Goal: Share content: Distribute website content to other platforms or users

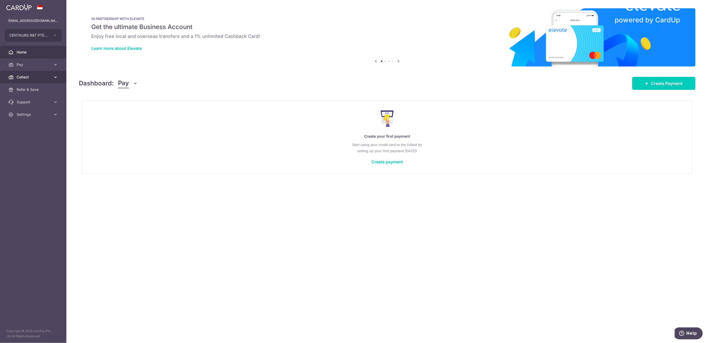
click at [36, 76] on span "Collect" at bounding box center [34, 76] width 34 height 5
click at [38, 91] on span "Dashboard" at bounding box center [34, 89] width 34 height 5
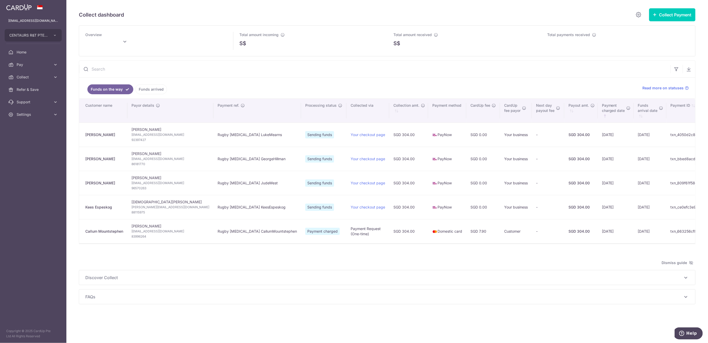
type input "August 2025"
click at [154, 89] on link "Funds arrived" at bounding box center [151, 89] width 32 height 10
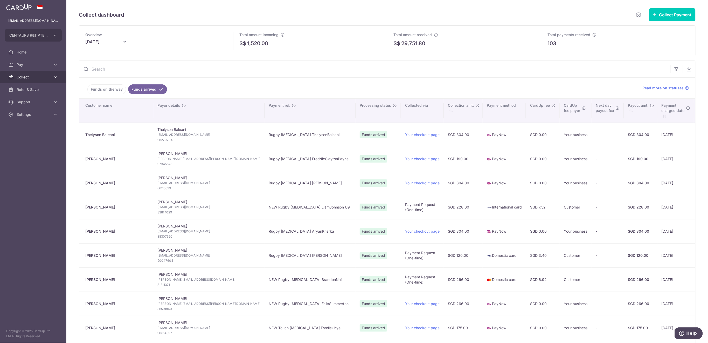
click at [36, 77] on span "Collect" at bounding box center [34, 76] width 34 height 5
click at [45, 115] on span "Payment Requests" at bounding box center [34, 114] width 34 height 5
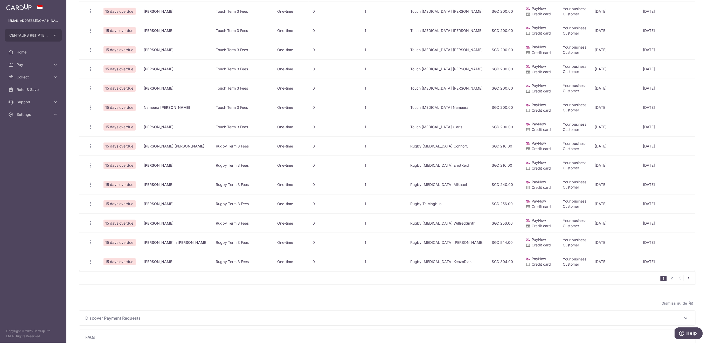
scroll to position [247, 0]
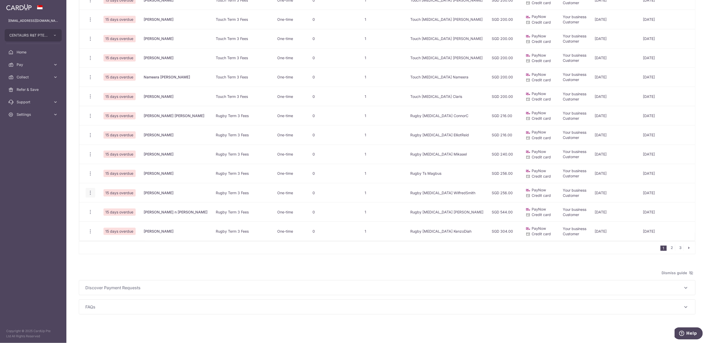
click at [89, 190] on icon "button" at bounding box center [90, 192] width 5 height 5
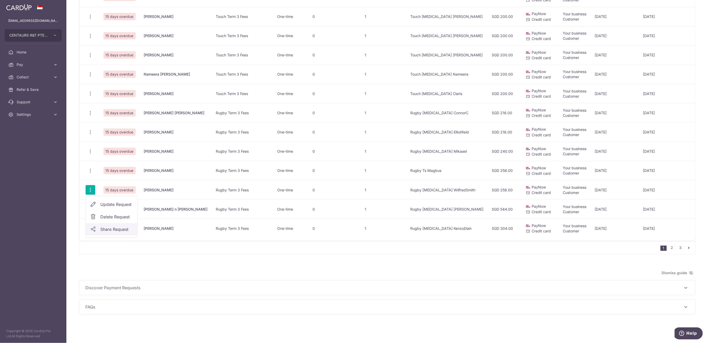
click at [114, 228] on span "Share Request" at bounding box center [116, 229] width 33 height 6
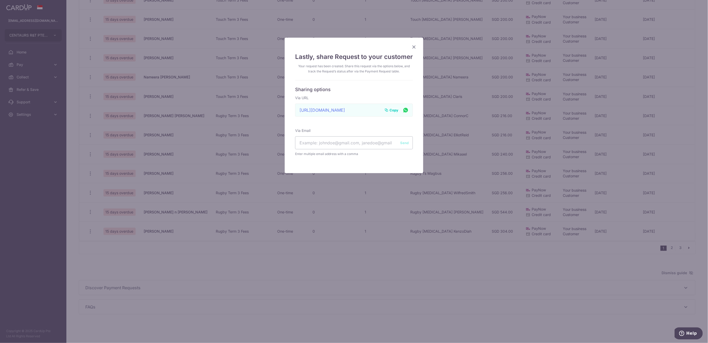
click at [389, 109] on span "Copy" at bounding box center [393, 109] width 9 height 5
click at [325, 143] on input "text" at bounding box center [354, 142] width 118 height 13
paste input "jameshuwsmith@gmail.com"
type input "jameshuwsmith@gmail.com"
click at [400, 142] on button "Send" at bounding box center [404, 142] width 9 height 5
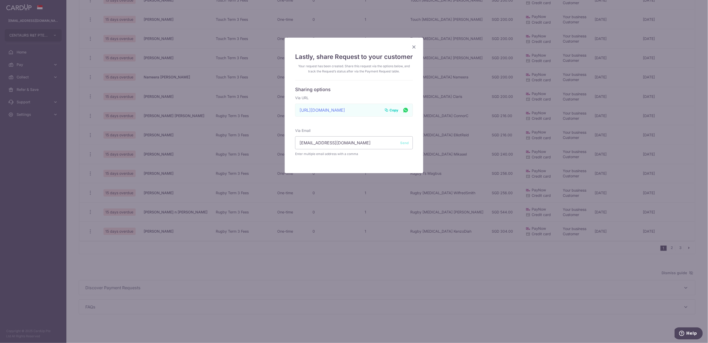
click at [413, 48] on icon "Close" at bounding box center [414, 47] width 6 height 6
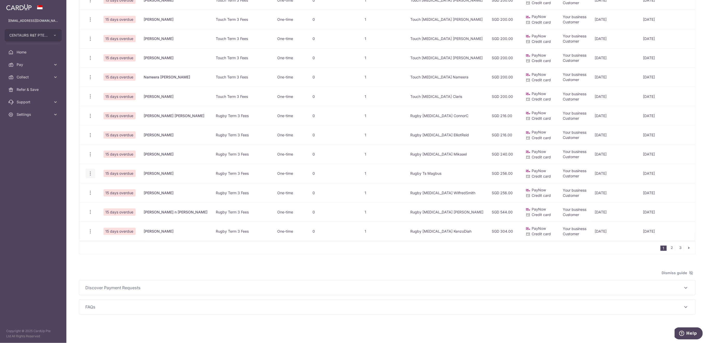
click at [91, 171] on icon "button" at bounding box center [90, 173] width 5 height 5
click at [109, 210] on span "Share Request" at bounding box center [116, 213] width 33 height 6
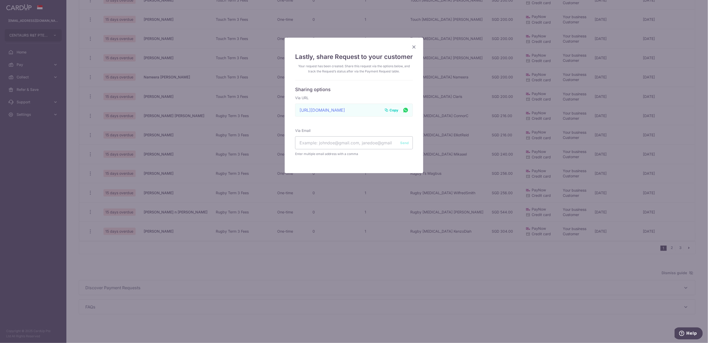
click at [389, 109] on span "Copy" at bounding box center [393, 109] width 9 height 5
click at [314, 144] on input "text" at bounding box center [354, 142] width 118 height 13
paste input "adriana.ramirez@msn.com maxjwhite@ymail.com"
click at [343, 143] on input "adriana.ramirez@msn.com maxjwhite@ymail.com" at bounding box center [354, 142] width 118 height 13
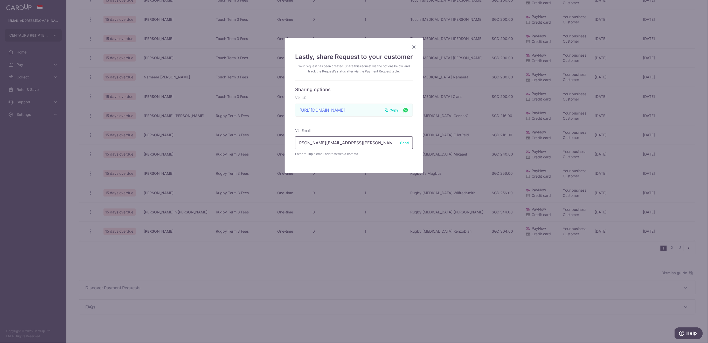
type input "adriana.ramirez@msn.com, maxjwhite@ymail.com"
click at [402, 143] on button "Send" at bounding box center [404, 142] width 9 height 5
drag, startPoint x: 413, startPoint y: 46, endPoint x: 416, endPoint y: 50, distance: 5.3
click at [413, 46] on icon "Close" at bounding box center [414, 47] width 6 height 6
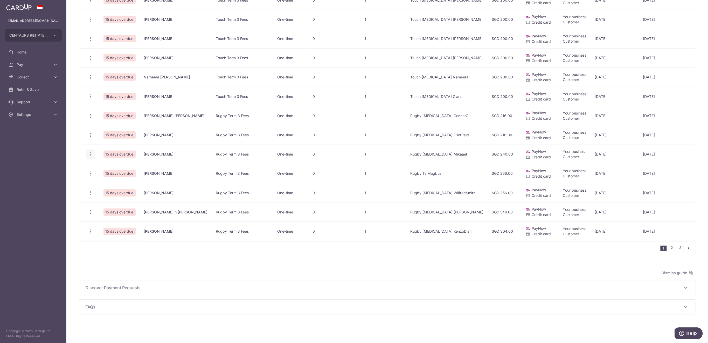
click at [91, 151] on icon "button" at bounding box center [90, 153] width 5 height 5
click at [112, 190] on span "Share Request" at bounding box center [116, 193] width 33 height 6
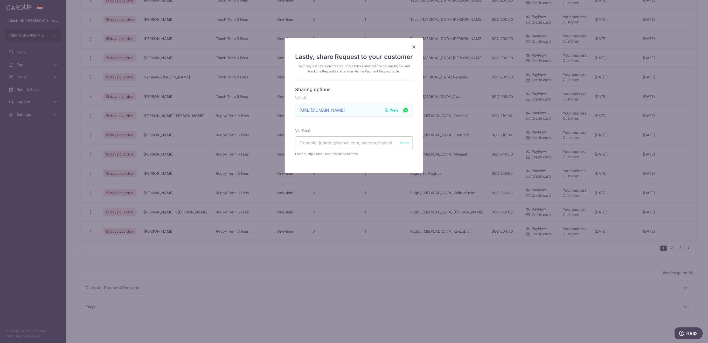
click at [393, 109] on span "Copy" at bounding box center [393, 109] width 9 height 5
click at [322, 142] on input "text" at bounding box center [354, 142] width 118 height 13
paste input "nazrina.m.hassan@gmail.com Rashkg@gmail.com"
click at [343, 143] on input "nazrina.m.hassan@gmail.com Rashkg@gmail.com" at bounding box center [354, 142] width 118 height 13
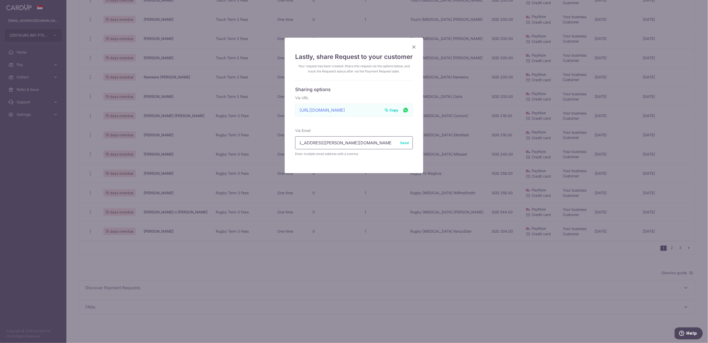
type input "nazrina.m.hassan@gmail.com, Rashkg@gmail.com"
click at [400, 143] on button "Send" at bounding box center [404, 142] width 9 height 5
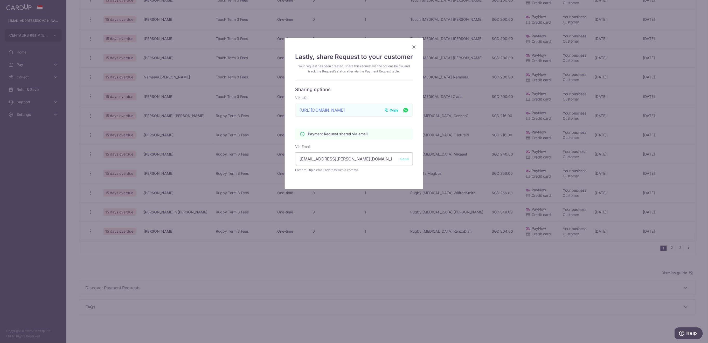
click at [411, 48] on icon "Close" at bounding box center [414, 47] width 6 height 6
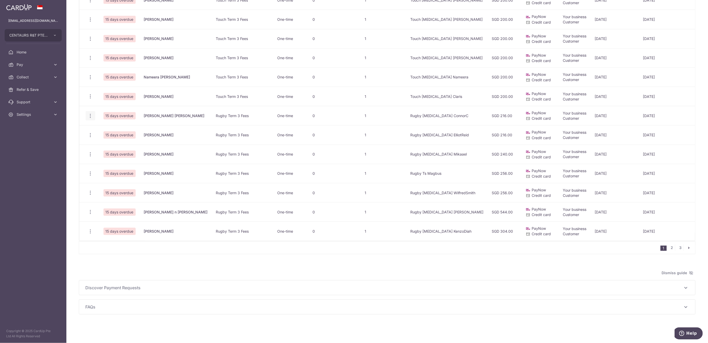
click at [90, 113] on icon "button" at bounding box center [90, 115] width 5 height 5
click at [114, 152] on span "Share Request" at bounding box center [116, 155] width 33 height 6
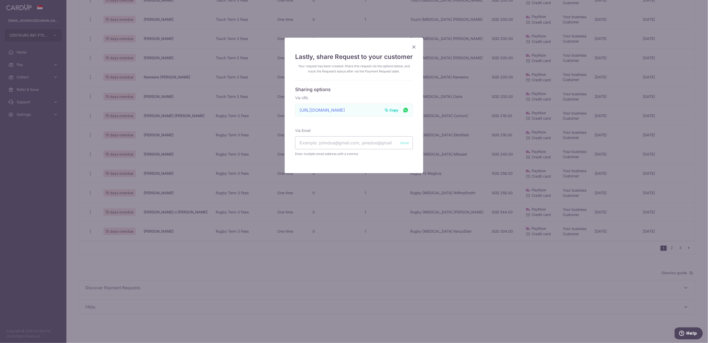
click at [389, 109] on span "Copy" at bounding box center [393, 109] width 9 height 5
click at [411, 47] on icon "Close" at bounding box center [414, 47] width 6 height 6
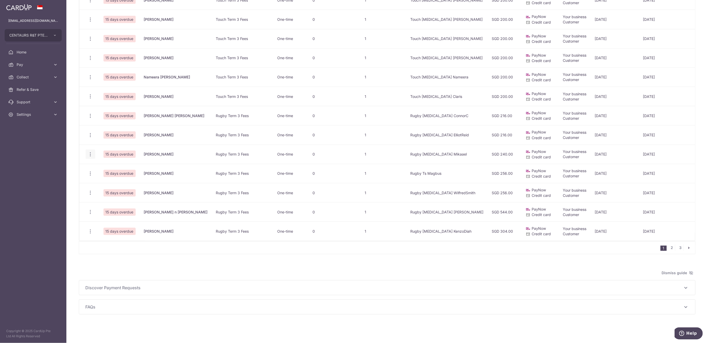
click at [90, 151] on icon "button" at bounding box center [90, 153] width 5 height 5
click at [114, 178] on span "Delete Request" at bounding box center [116, 181] width 33 height 6
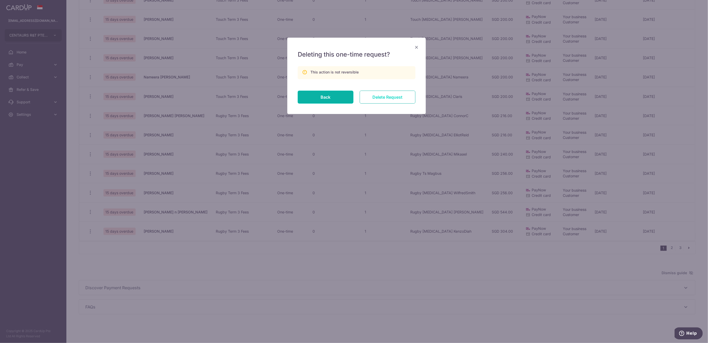
click at [382, 99] on input "Delete Request" at bounding box center [388, 97] width 56 height 13
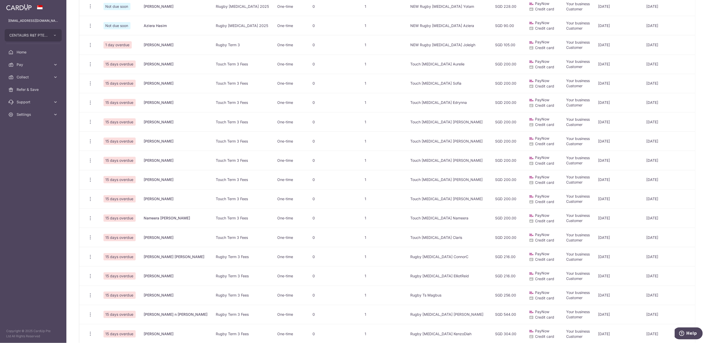
scroll to position [104, 0]
click at [91, 256] on icon "button" at bounding box center [90, 255] width 5 height 5
click at [113, 282] on span "Delete Request" at bounding box center [116, 282] width 33 height 6
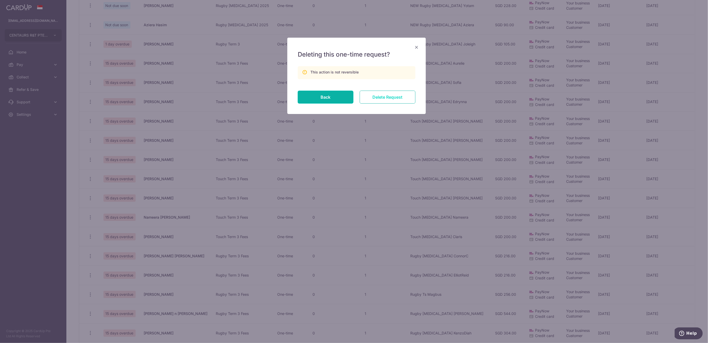
click at [401, 93] on input "Delete Request" at bounding box center [388, 97] width 56 height 13
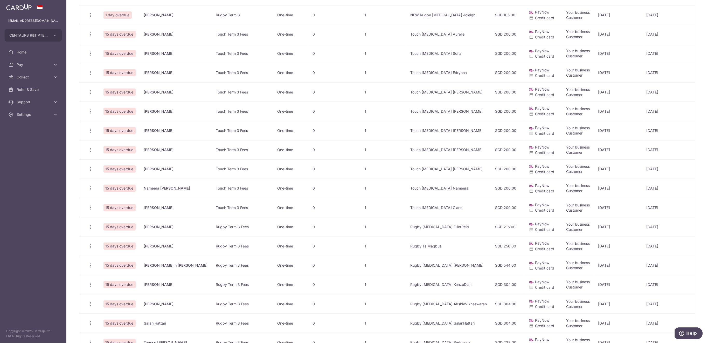
scroll to position [138, 0]
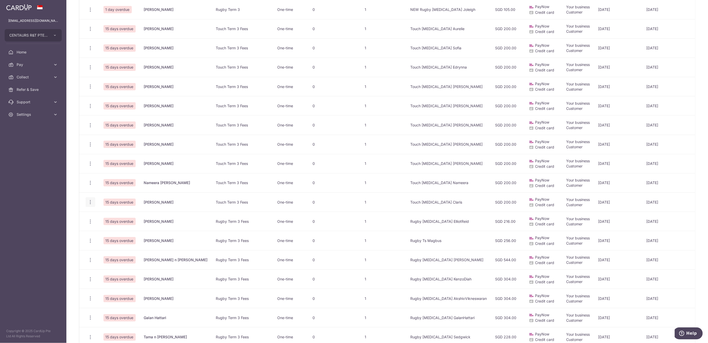
click at [88, 202] on icon "button" at bounding box center [90, 201] width 5 height 5
drag, startPoint x: 111, startPoint y: 240, endPoint x: 104, endPoint y: 178, distance: 62.1
click at [111, 240] on span "Share Request" at bounding box center [116, 241] width 33 height 6
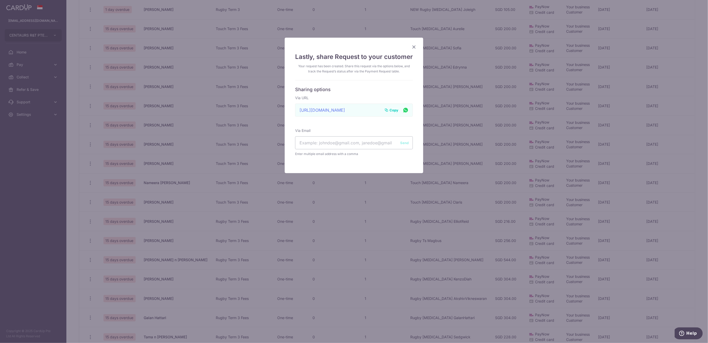
click at [393, 110] on span "Copy" at bounding box center [393, 109] width 9 height 5
click at [313, 143] on input "text" at bounding box center [354, 142] width 118 height 13
paste input "bryanleekj@yahoo.com.sg"
type input "bryanleekj@yahoo.com.sg"
click at [400, 144] on button "Send" at bounding box center [404, 142] width 9 height 5
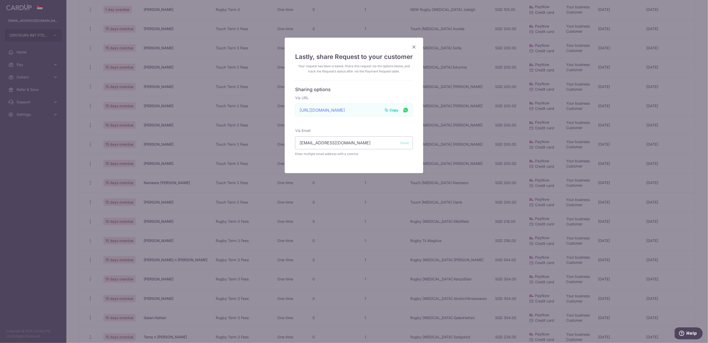
click at [401, 144] on div "Payment Request shared via email Via Email bryanleekj@yahoo.com.sg Send Enter m…" at bounding box center [354, 142] width 118 height 29
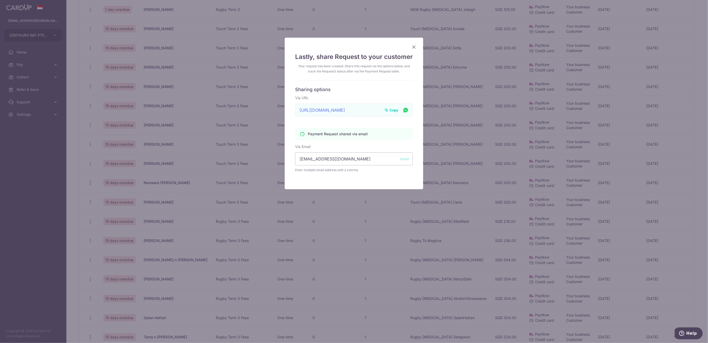
click at [411, 47] on icon "Close" at bounding box center [414, 47] width 6 height 6
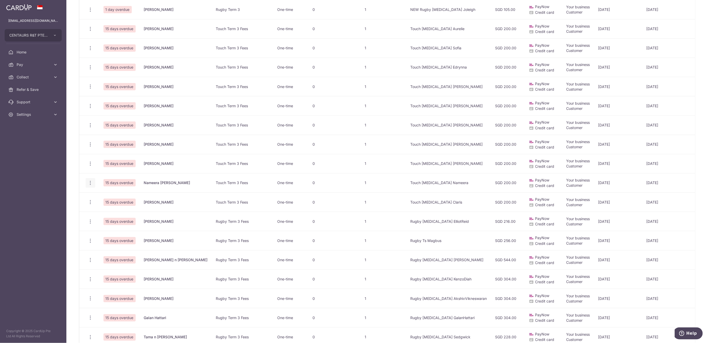
click at [91, 182] on icon "button" at bounding box center [90, 182] width 5 height 5
click at [107, 222] on span "Share Request" at bounding box center [116, 222] width 33 height 6
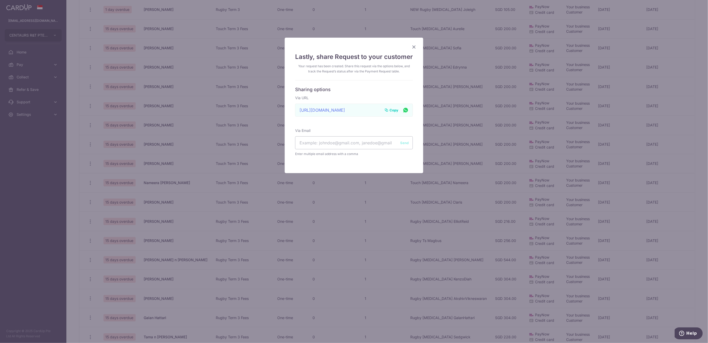
click at [389, 108] on span "Copy" at bounding box center [393, 109] width 9 height 5
click at [316, 141] on input "text" at bounding box center [354, 142] width 118 height 13
paste input "nameerasekarsk@gmail.com"
type input "nameerasekarsk@gmail.com"
click at [401, 143] on button "Send" at bounding box center [404, 142] width 9 height 5
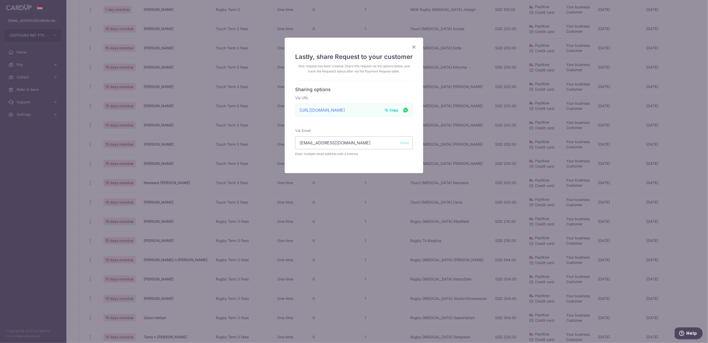
click at [411, 48] on icon "Close" at bounding box center [414, 47] width 6 height 6
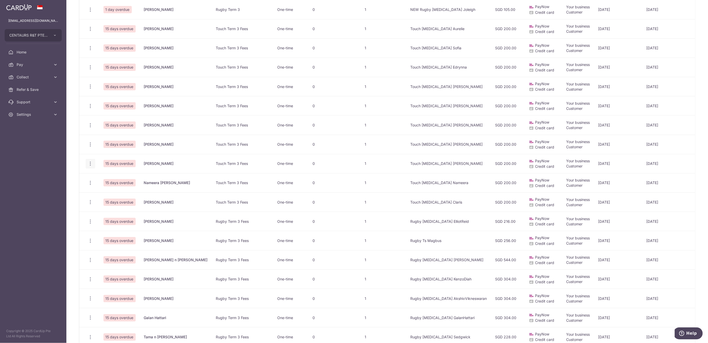
click at [89, 164] on icon "button" at bounding box center [90, 163] width 5 height 5
click at [114, 202] on span "Share Request" at bounding box center [116, 203] width 33 height 6
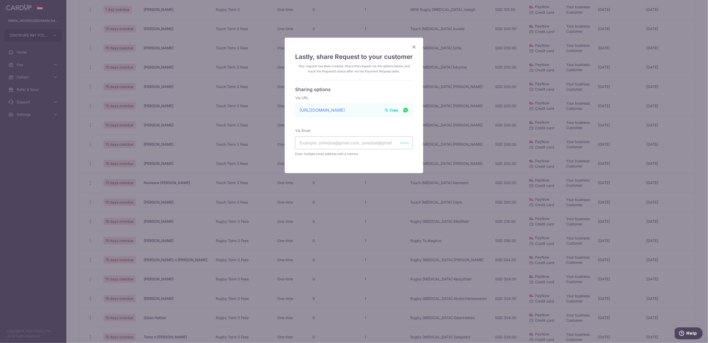
click at [391, 108] on span "Copy" at bounding box center [393, 109] width 9 height 5
click at [315, 144] on input "text" at bounding box center [354, 142] width 118 height 13
paste input "rachel.leem06@gmail.com"
type input "rachel.leem06@gmail.com"
click at [403, 145] on button "Send" at bounding box center [404, 142] width 9 height 5
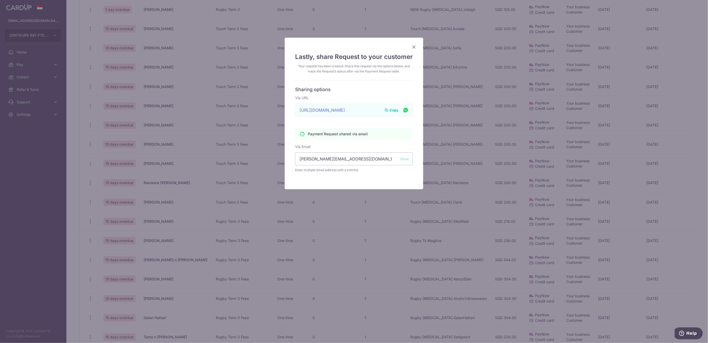
click at [413, 49] on icon "Close" at bounding box center [414, 47] width 6 height 6
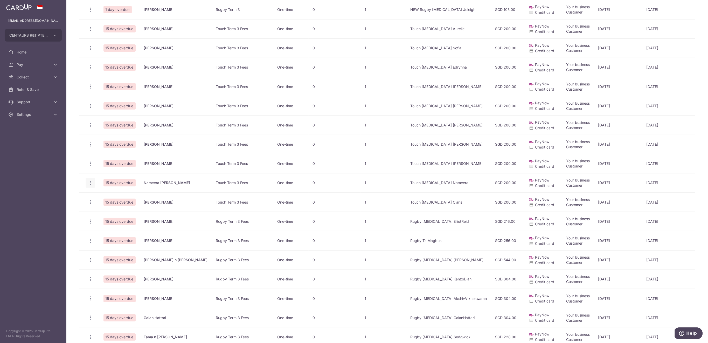
click at [89, 181] on icon "button" at bounding box center [90, 182] width 5 height 5
click at [117, 210] on span "Delete Request" at bounding box center [116, 209] width 33 height 6
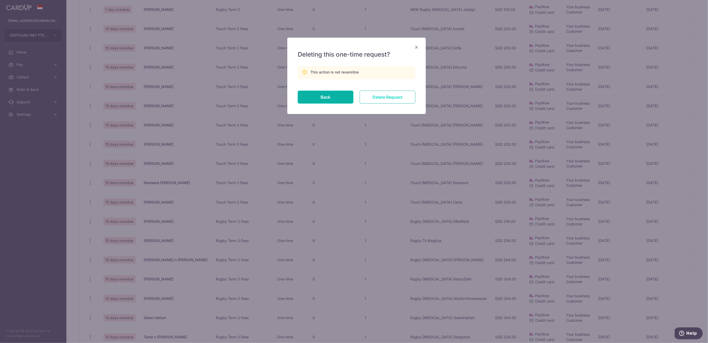
click at [382, 99] on input "Delete Request" at bounding box center [388, 97] width 56 height 13
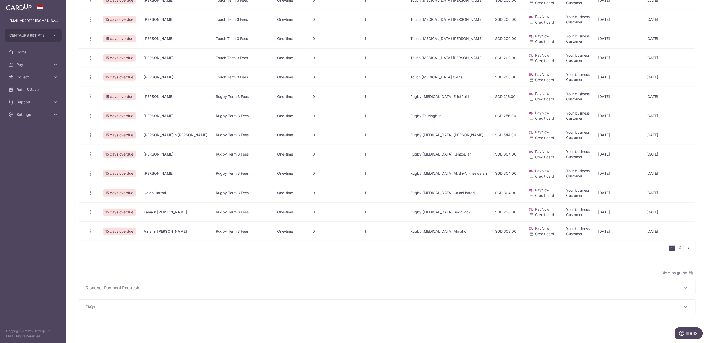
scroll to position [144, 0]
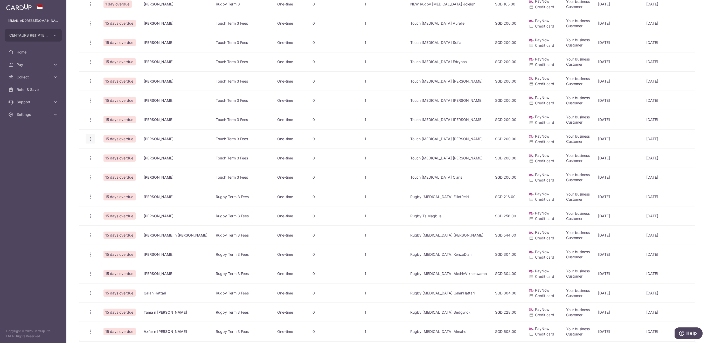
click at [89, 138] on icon "button" at bounding box center [90, 138] width 5 height 5
click at [109, 177] on span "Share Request" at bounding box center [116, 178] width 33 height 6
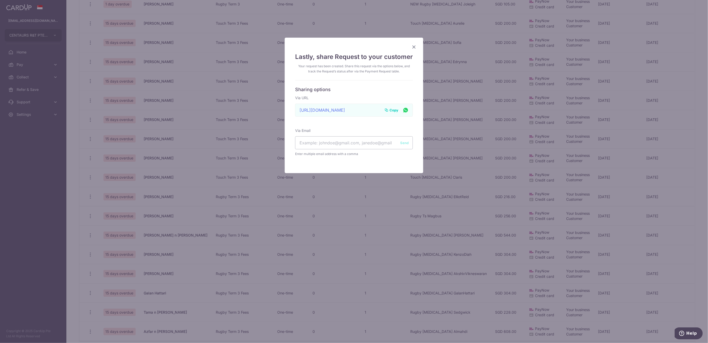
click at [394, 110] on span "Copy" at bounding box center [393, 109] width 9 height 5
click at [310, 141] on input "text" at bounding box center [354, 142] width 118 height 13
paste input "p_pauline77@yahoo.com.sg yeakalicia@gmail.com"
click at [344, 144] on input "p_pauline77@yahoo.com.sg yeakalicia@gmail.com" at bounding box center [354, 142] width 118 height 13
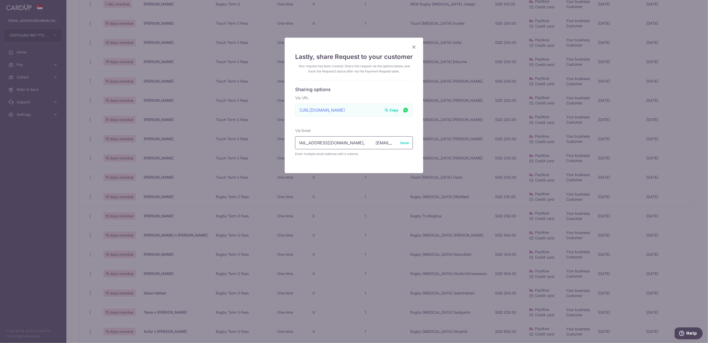
type input "p_pauline77@yahoo.com.sg, yeakalicia@gmail.com"
click at [400, 143] on button "Send" at bounding box center [404, 142] width 9 height 5
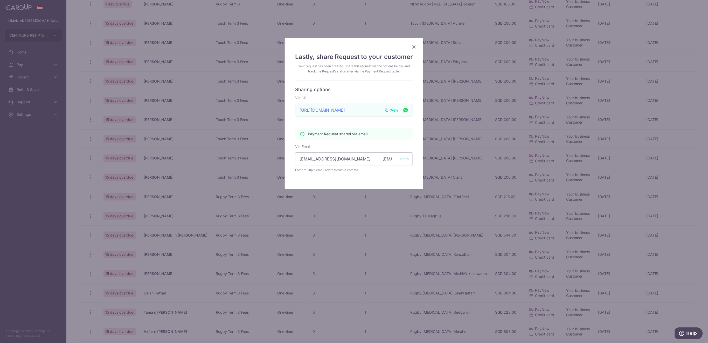
click at [413, 45] on icon "Close" at bounding box center [414, 47] width 6 height 6
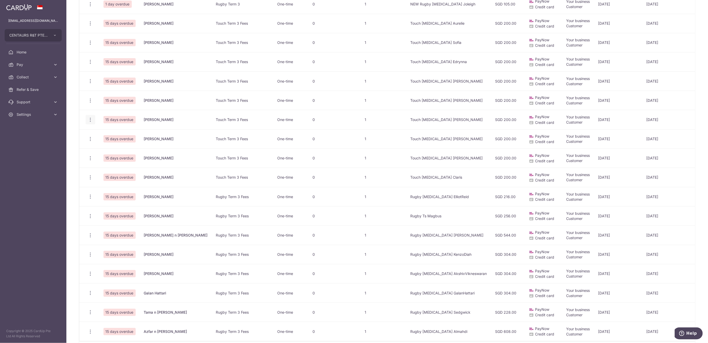
click at [91, 120] on icon "button" at bounding box center [90, 119] width 5 height 5
click at [109, 158] on span "Share Request" at bounding box center [116, 159] width 33 height 6
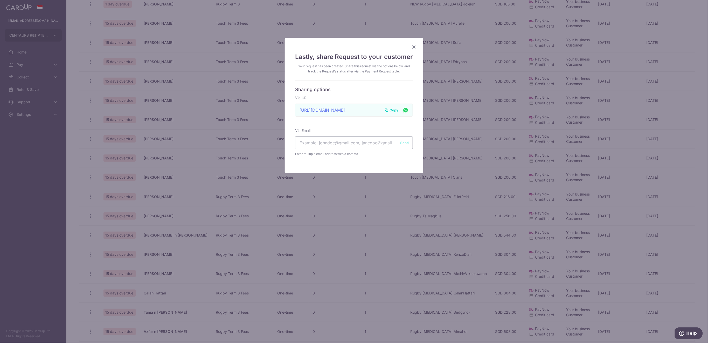
click at [389, 111] on span "Copy" at bounding box center [393, 109] width 9 height 5
click at [319, 141] on input "text" at bounding box center [354, 142] width 118 height 13
paste input "theasophy@gmail.com houyvutha@gmail.com houyhollyvan@gmail.com"
click at [338, 144] on input "theasophy@gmail.com houyvutha@gmail.com houyhollyvan@gmail.com" at bounding box center [354, 142] width 118 height 13
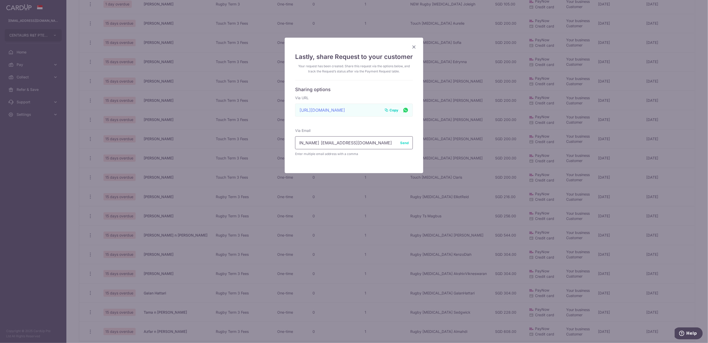
click at [302, 145] on input "theasophy@gmail.com houyvutha@gmail.com, houyhollyvan@gmail.com" at bounding box center [354, 142] width 118 height 13
type input "theasophy@gmail.com, houyvutha@gmail.com, houyhollyvan@gmail.com"
click at [403, 142] on button "Send" at bounding box center [404, 142] width 9 height 5
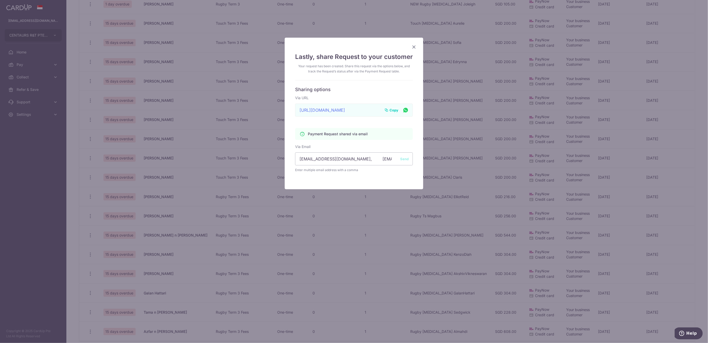
click at [411, 48] on icon "Close" at bounding box center [414, 47] width 6 height 6
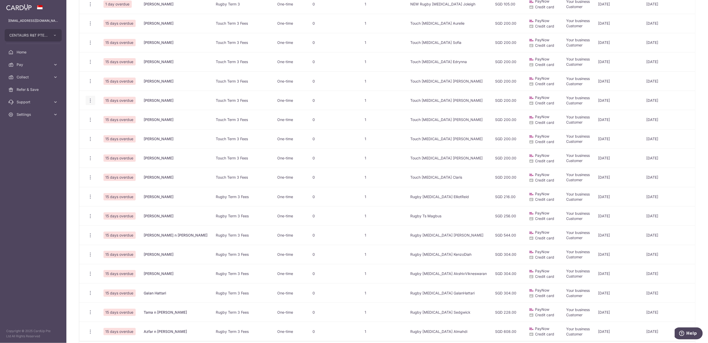
click at [92, 99] on icon "button" at bounding box center [90, 100] width 5 height 5
click at [119, 141] on span "Share Request" at bounding box center [116, 139] width 33 height 6
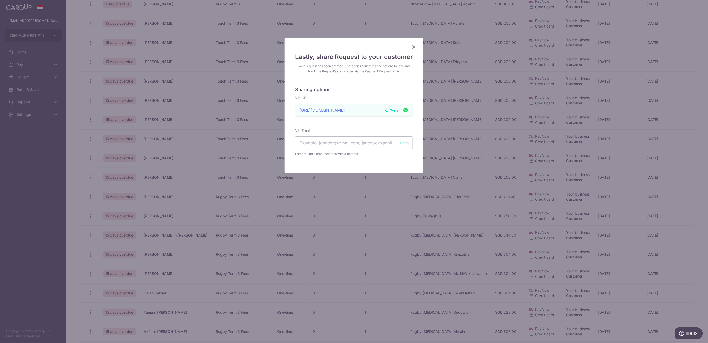
click at [390, 109] on span "Copy" at bounding box center [393, 109] width 9 height 5
click at [317, 143] on input "text" at bounding box center [354, 142] width 118 height 13
paste input "eshc.788@gmail.com jinkyeden@gmail.com"
click at [341, 145] on input "eshc.788@gmail.com jinkyeden@gmail.com" at bounding box center [354, 142] width 118 height 13
type input "eshc.788@gmail.com, jinkyeden@gmail.com"
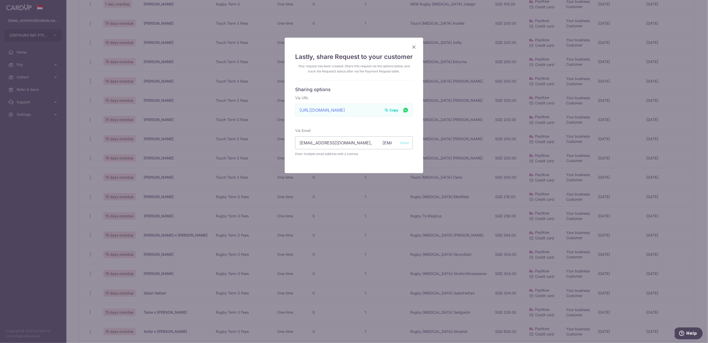
click at [401, 144] on button "Send" at bounding box center [404, 142] width 9 height 5
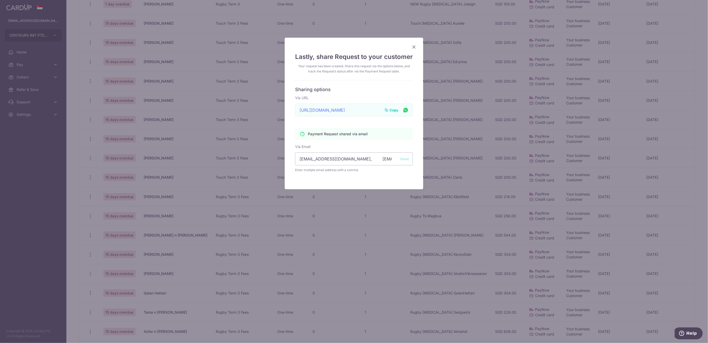
click at [411, 47] on icon "Close" at bounding box center [414, 47] width 6 height 6
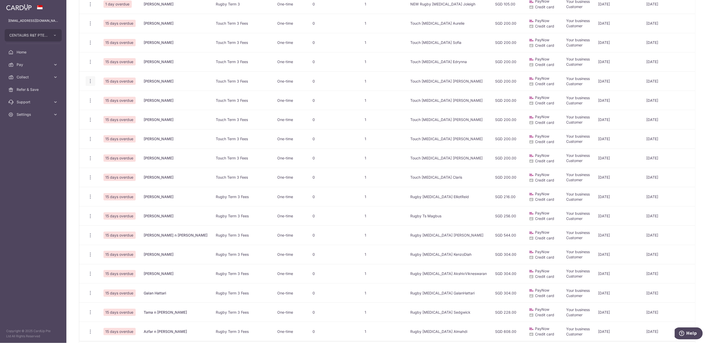
click at [91, 79] on icon "button" at bounding box center [90, 80] width 5 height 5
click at [122, 118] on span "Share Request" at bounding box center [116, 120] width 33 height 6
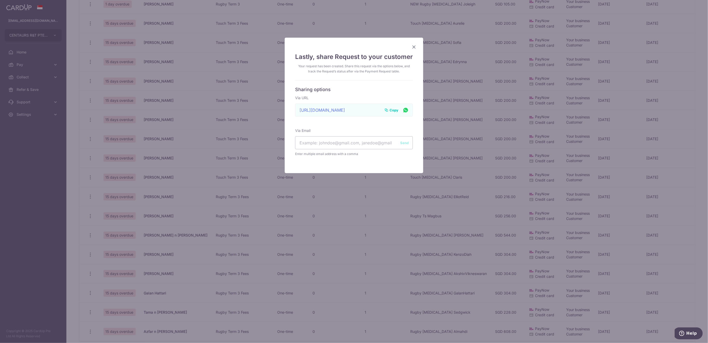
click at [391, 110] on span "Copy" at bounding box center [393, 109] width 9 height 5
click at [324, 142] on input "text" at bounding box center [354, 142] width 118 height 13
paste input "mauro@sauco.net"
type input "mauro@sauco.net"
click at [405, 143] on button "Send" at bounding box center [404, 142] width 9 height 5
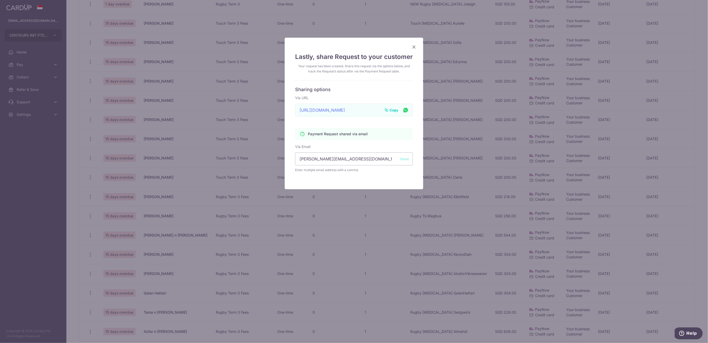
click at [412, 48] on icon "Close" at bounding box center [414, 47] width 6 height 6
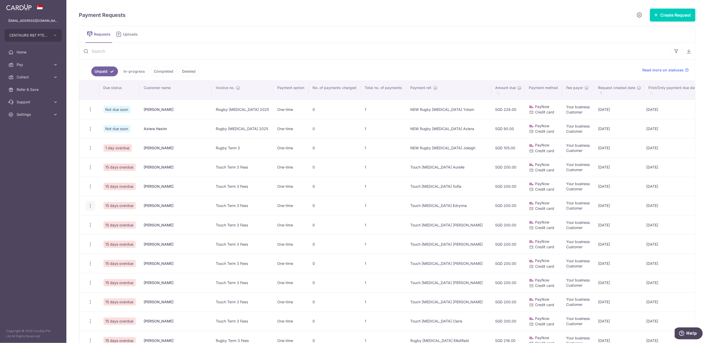
click at [89, 206] on icon "button" at bounding box center [90, 205] width 5 height 5
click at [119, 244] on span "Share Request" at bounding box center [116, 245] width 33 height 6
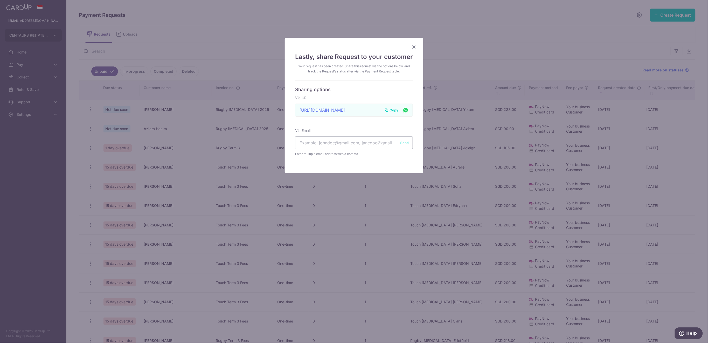
click at [390, 110] on span "Copy" at bounding box center [393, 109] width 9 height 5
click at [319, 142] on input "text" at bounding box center [354, 142] width 118 height 13
paste input "ervida82@gmail.com eddielam1010@gmail.com"
click at [334, 145] on input "ervida82@gmail.com eddielam1010@gmail.com" at bounding box center [354, 142] width 118 height 13
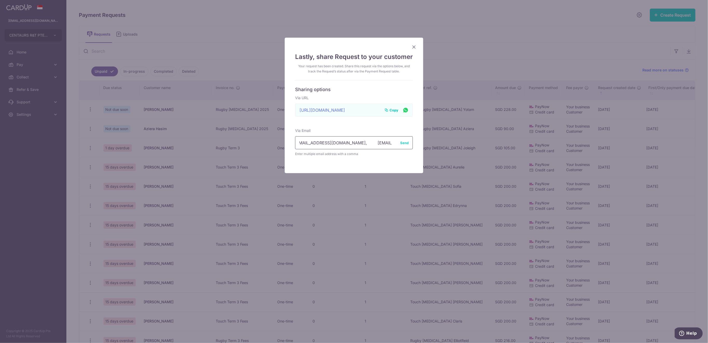
type input "ervida82@gmail.com, eddielam1010@gmail.com"
click at [404, 143] on button "Send" at bounding box center [404, 142] width 9 height 5
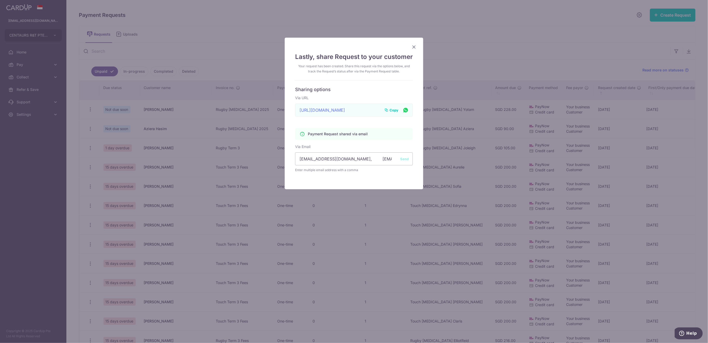
click at [411, 47] on icon "Close" at bounding box center [414, 47] width 6 height 6
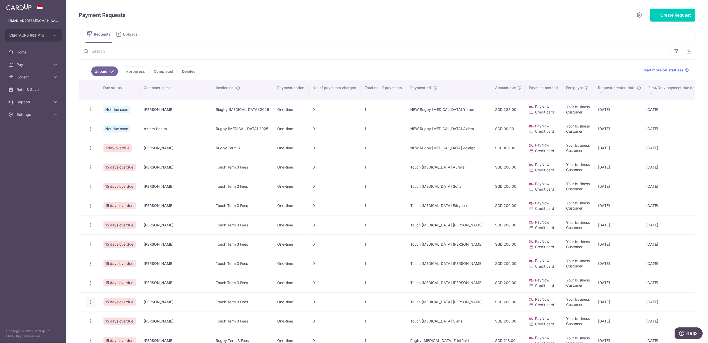
click at [89, 303] on icon "button" at bounding box center [90, 301] width 5 height 5
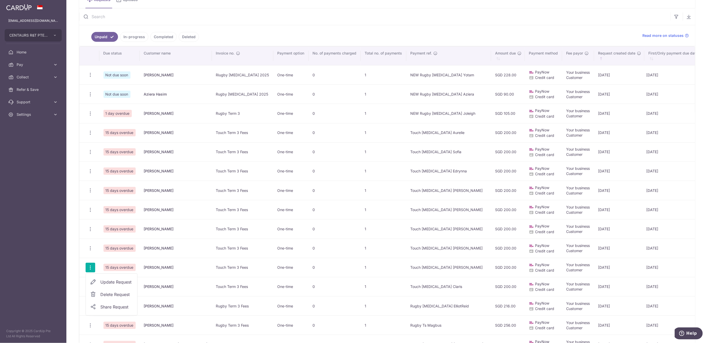
click at [126, 295] on span "Delete Request" at bounding box center [116, 294] width 33 height 6
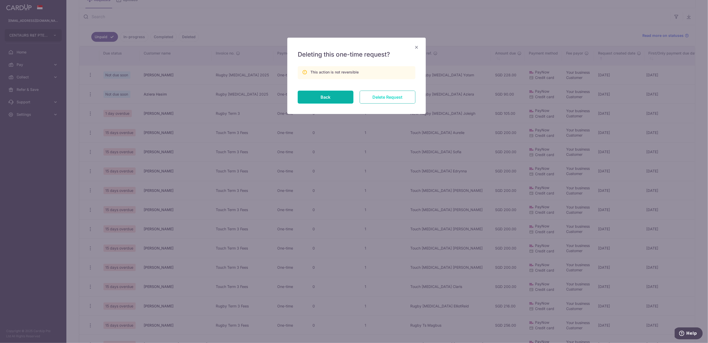
click at [375, 98] on input "Delete Request" at bounding box center [388, 97] width 56 height 13
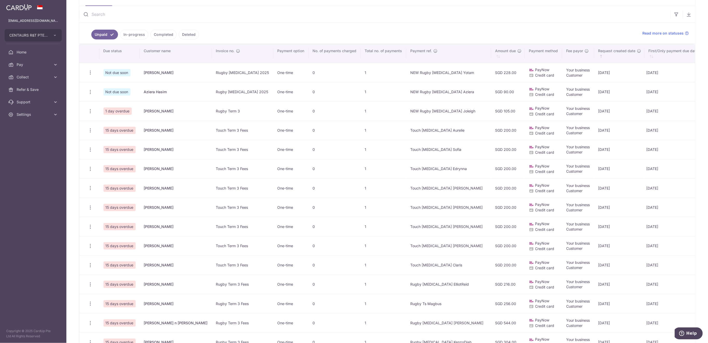
scroll to position [69, 0]
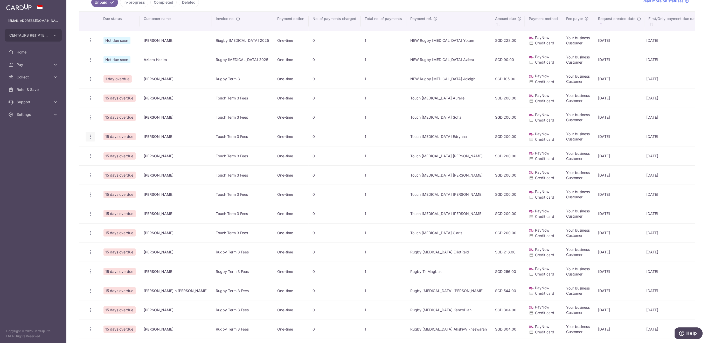
click at [91, 136] on icon "button" at bounding box center [90, 136] width 5 height 5
click at [117, 162] on span "Delete Request" at bounding box center [116, 163] width 33 height 6
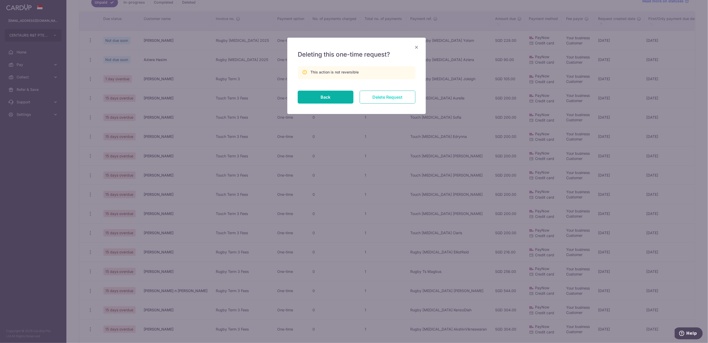
click at [397, 96] on input "Delete Request" at bounding box center [388, 97] width 56 height 13
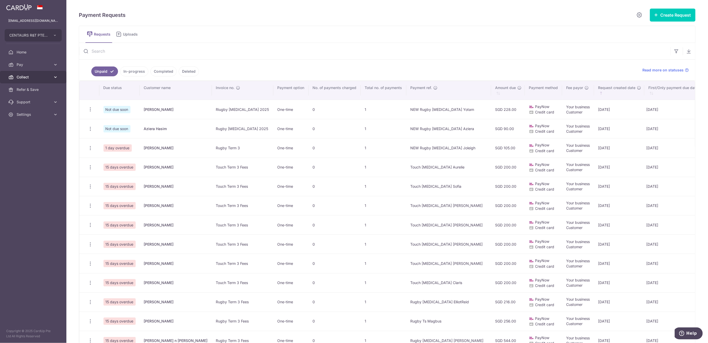
click at [27, 78] on span "Collect" at bounding box center [34, 76] width 34 height 5
click at [33, 89] on span "Dashboard" at bounding box center [34, 89] width 34 height 5
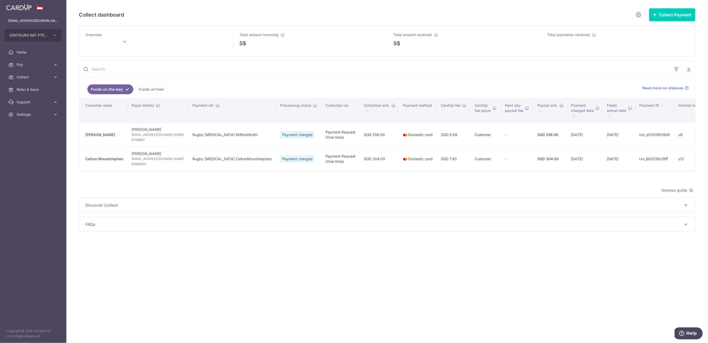
type input "[DATE]"
click at [150, 89] on link "Funds arrived" at bounding box center [151, 89] width 32 height 10
